Goal: Find contact information: Find contact information

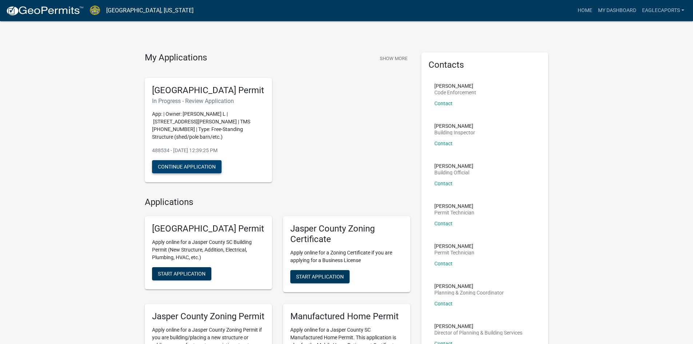
click at [201, 169] on button "Continue Application" at bounding box center [186, 166] width 69 height 13
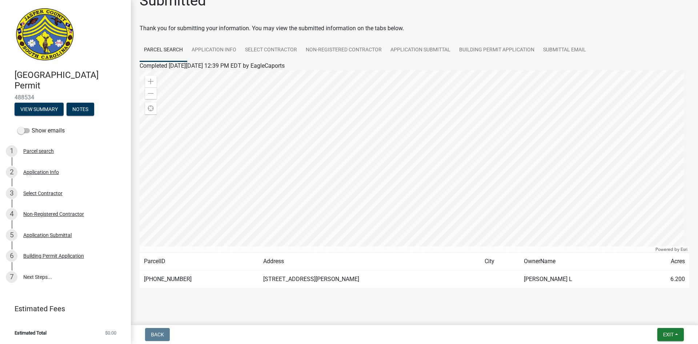
scroll to position [25, 0]
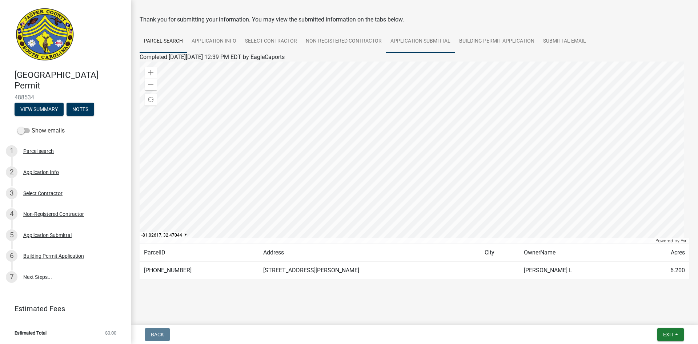
click at [408, 43] on link "Application Submittal" at bounding box center [420, 41] width 69 height 23
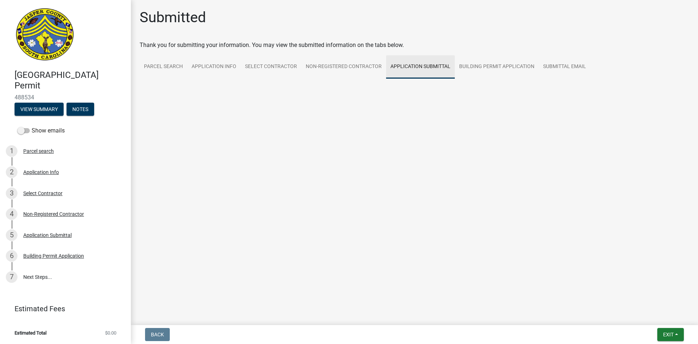
scroll to position [0, 0]
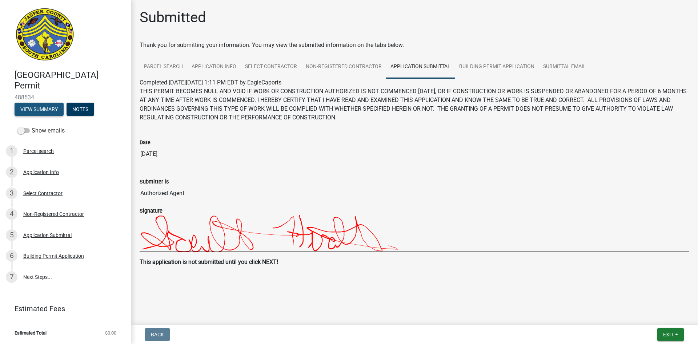
click at [47, 111] on button "View Summary" at bounding box center [39, 109] width 49 height 13
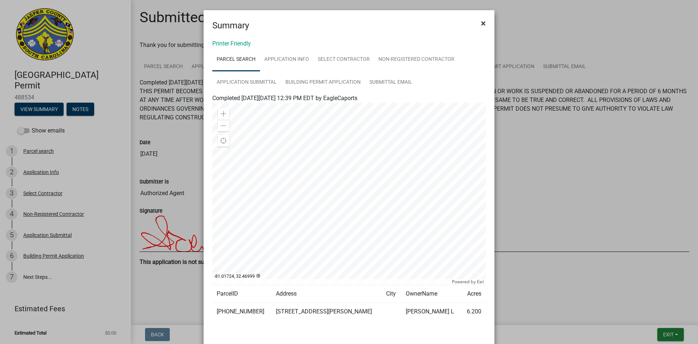
click at [481, 24] on span "×" at bounding box center [483, 23] width 5 height 10
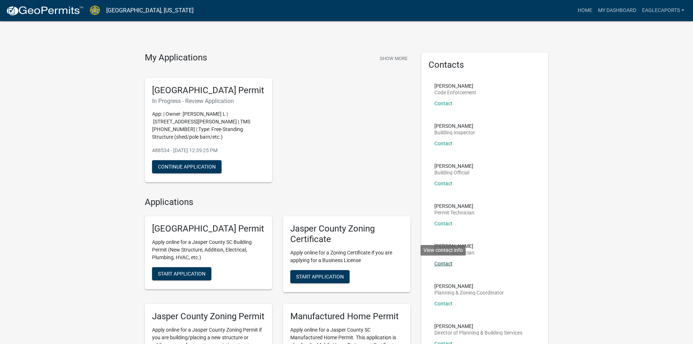
click at [440, 262] on link "Contact" at bounding box center [443, 263] width 18 height 6
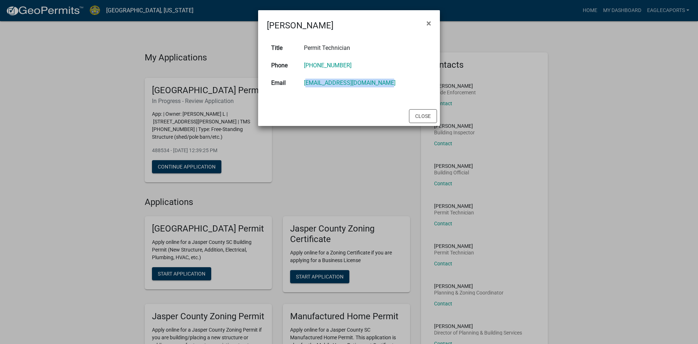
drag, startPoint x: 307, startPoint y: 84, endPoint x: 387, endPoint y: 88, distance: 80.1
click at [387, 88] on td "[EMAIL_ADDRESS][DOMAIN_NAME]" at bounding box center [366, 82] width 132 height 17
copy link "[EMAIL_ADDRESS][DOMAIN_NAME]"
click at [426, 24] on button "×" at bounding box center [429, 23] width 16 height 20
